Goal: Information Seeking & Learning: Learn about a topic

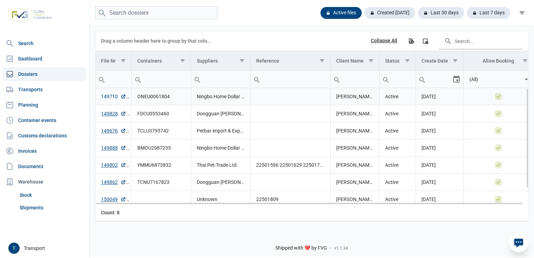
click at [115, 97] on link "149710" at bounding box center [113, 96] width 25 height 7
click at [109, 116] on link "149828" at bounding box center [113, 113] width 25 height 7
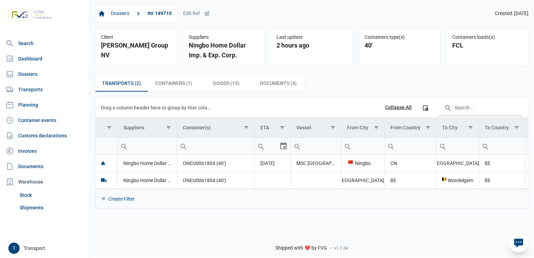
click at [283, 146] on div "Select" at bounding box center [286, 146] width 8 height 17
click at [285, 210] on div "Transports (2) Transports (2) Containers (1) Containers (1) Goods (13) Goods (1…" at bounding box center [312, 141] width 445 height 145
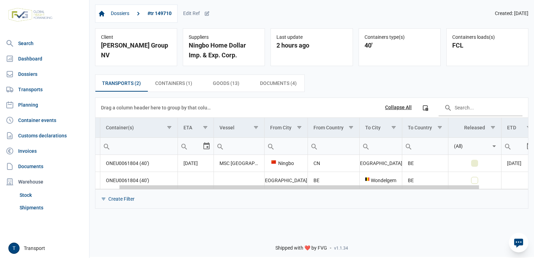
scroll to position [0, 86]
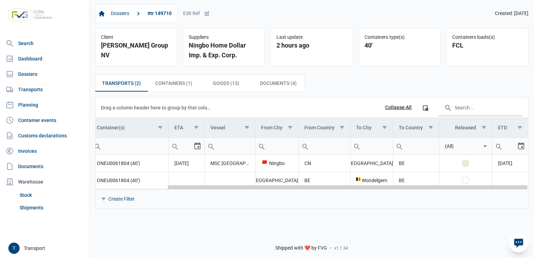
drag, startPoint x: 207, startPoint y: 186, endPoint x: 327, endPoint y: 206, distance: 121.6
click at [327, 206] on body "For evaluation purposes only. Redistribution prohibited. Please register an exi…" at bounding box center [267, 117] width 534 height 258
click at [465, 165] on checkicon "Data grid with 2 rows and 11 columns" at bounding box center [466, 163] width 6 height 6
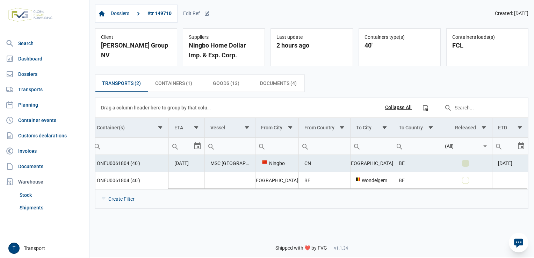
click at [464, 163] on checkicon "Data grid with 2 rows and 11 columns" at bounding box center [466, 163] width 6 height 6
drag, startPoint x: 369, startPoint y: 189, endPoint x: 310, endPoint y: 196, distance: 59.5
click at [310, 196] on div "Create Filter" at bounding box center [311, 198] width 433 height 19
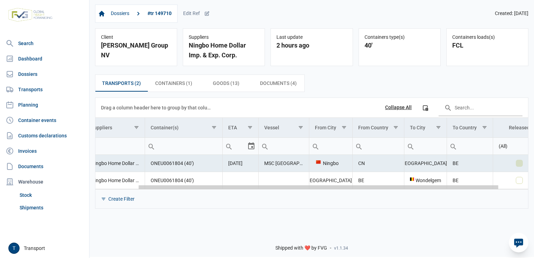
scroll to position [0, 0]
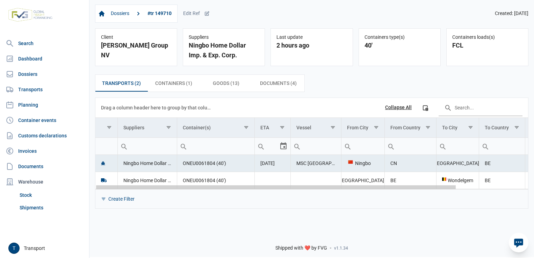
drag, startPoint x: 292, startPoint y: 187, endPoint x: 181, endPoint y: 189, distance: 110.5
click at [181, 189] on body "For evaluation purposes only. Redistribution prohibited. Please register an exi…" at bounding box center [267, 117] width 534 height 258
click at [152, 165] on td "Ningbo Home Dollar Imp. & Exp. Corp." at bounding box center [146, 163] width 59 height 17
click at [152, 164] on td "Ningbo Home Dollar Imp. & Exp. Corp." at bounding box center [146, 163] width 59 height 17
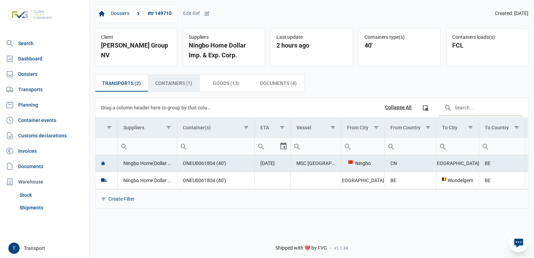
click at [168, 85] on span "Containers (1) Containers (1)" at bounding box center [173, 83] width 37 height 8
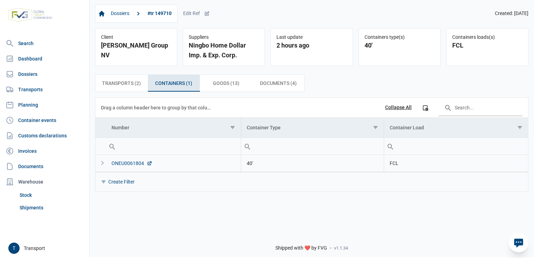
click at [123, 164] on div "ONEU0061804" at bounding box center [132, 163] width 41 height 7
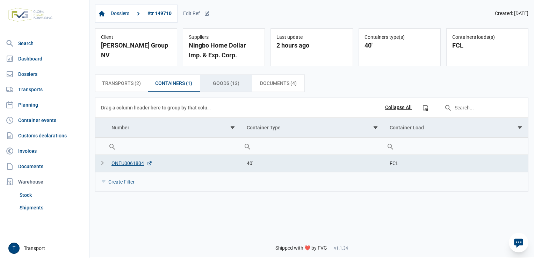
click at [234, 82] on span "Goods (13) Goods (13)" at bounding box center [226, 83] width 27 height 8
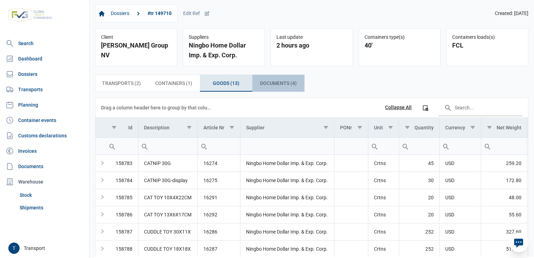
click at [270, 76] on div "Documents (4) Documents (4)" at bounding box center [278, 83] width 52 height 17
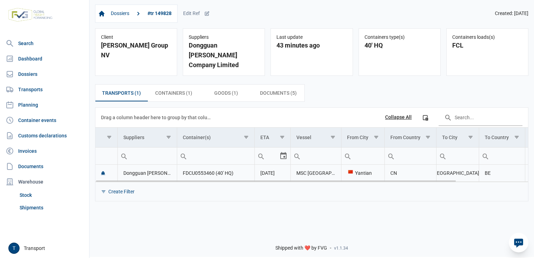
click at [154, 165] on td "Dongguan [PERSON_NAME] Company Limited" at bounding box center [146, 173] width 59 height 17
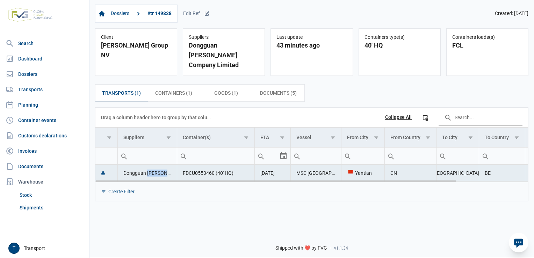
click at [154, 165] on td "Dongguan [PERSON_NAME] Company Limited" at bounding box center [146, 173] width 59 height 17
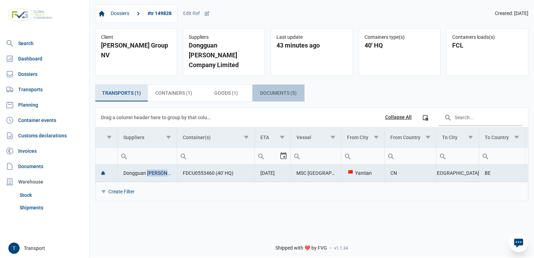
drag, startPoint x: 154, startPoint y: 164, endPoint x: 284, endPoint y: 83, distance: 152.7
click at [284, 89] on span "Documents (5) Documents (5)" at bounding box center [278, 93] width 37 height 8
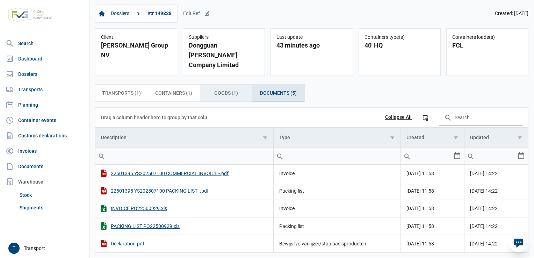
click at [229, 89] on span "Goods (1) Goods (1)" at bounding box center [226, 93] width 24 height 8
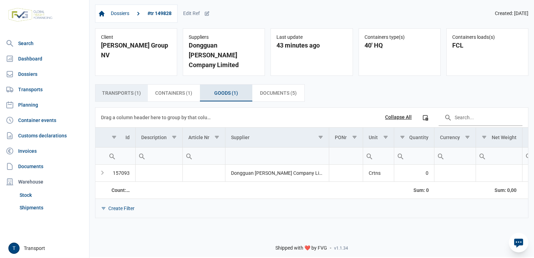
click at [134, 89] on span "Transports (1) Transports (1)" at bounding box center [121, 93] width 39 height 8
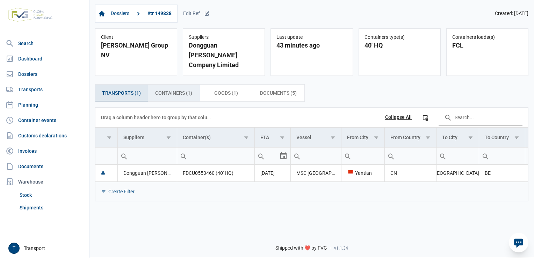
click at [170, 89] on span "Containers (1) Containers (1)" at bounding box center [173, 93] width 37 height 8
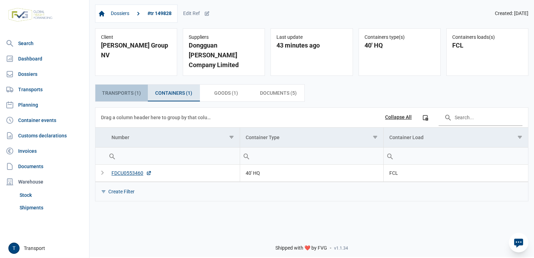
click at [145, 90] on div "Transports (1) Transports (1)" at bounding box center [121, 93] width 52 height 17
